Goal: Transaction & Acquisition: Subscribe to service/newsletter

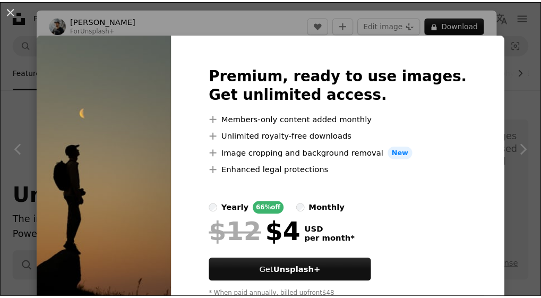
scroll to position [394, 0]
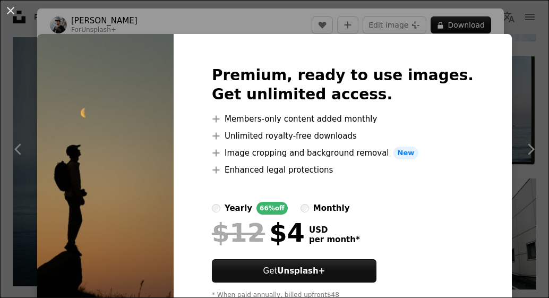
click at [107, 123] on img at bounding box center [105, 187] width 136 height 306
click at [125, 115] on img at bounding box center [105, 187] width 136 height 306
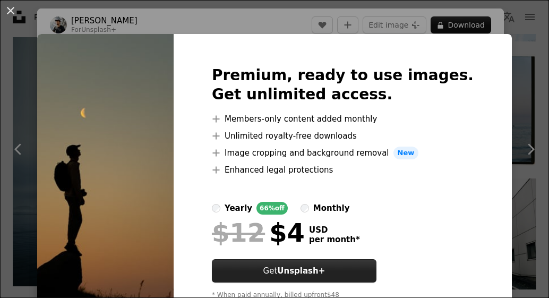
click at [356, 275] on button "Get Unsplash+" at bounding box center [294, 270] width 165 height 23
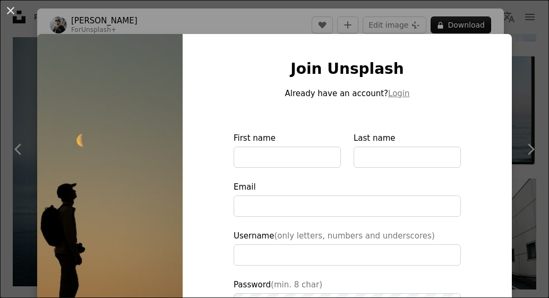
click at [490, 15] on div "An X shape Join Unsplash Already have an account? Login First name Last name Em…" at bounding box center [274, 149] width 549 height 298
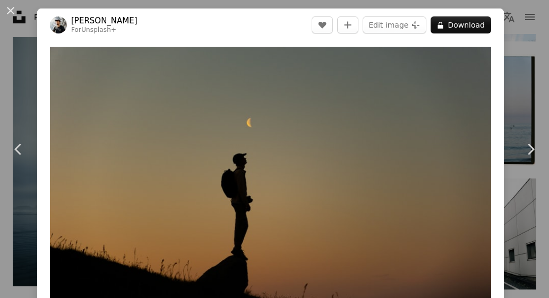
click at [30, 82] on div "An X shape Chevron left Chevron right [PERSON_NAME] For Unsplash+ A heart A plu…" at bounding box center [274, 149] width 549 height 298
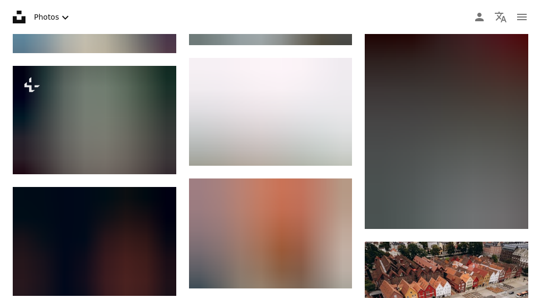
scroll to position [5211, 0]
